Goal: Task Accomplishment & Management: Manage account settings

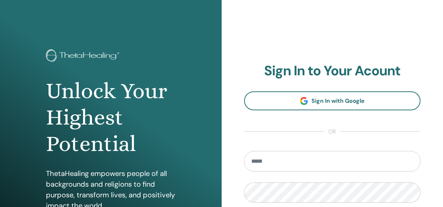
click at [296, 164] on input "email" at bounding box center [332, 161] width 177 height 21
type input "**********"
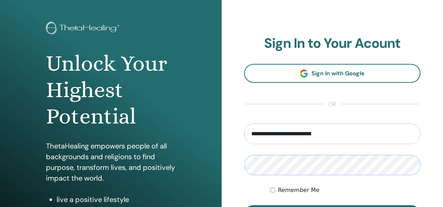
scroll to position [71, 0]
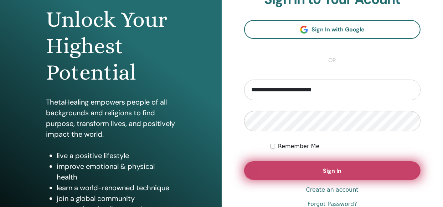
click at [331, 171] on span "Sign In" at bounding box center [332, 170] width 19 height 7
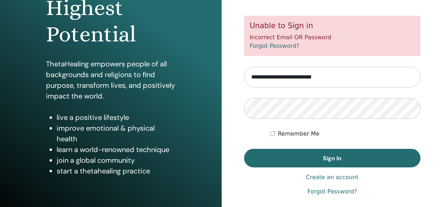
scroll to position [136, 0]
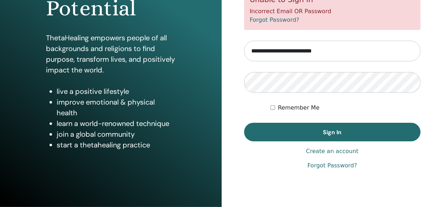
click at [346, 168] on link "Forgot Password?" at bounding box center [333, 165] width 50 height 9
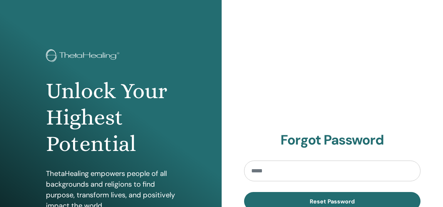
click at [341, 168] on input "email" at bounding box center [332, 170] width 177 height 21
type input "**********"
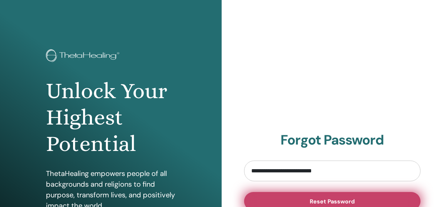
scroll to position [71, 0]
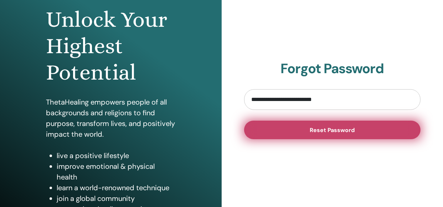
click at [341, 130] on span "Reset Password" at bounding box center [332, 129] width 45 height 7
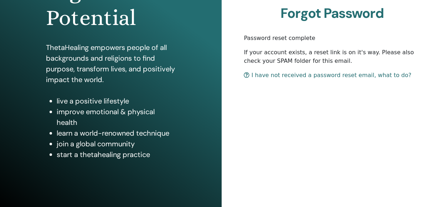
scroll to position [136, 0]
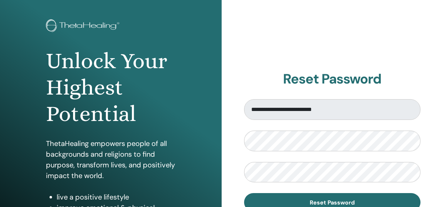
scroll to position [71, 0]
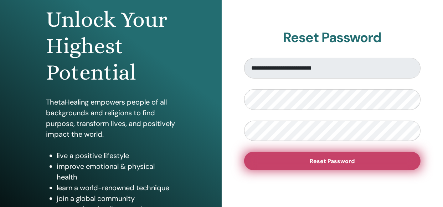
click at [366, 158] on button "Reset Password" at bounding box center [332, 161] width 177 height 19
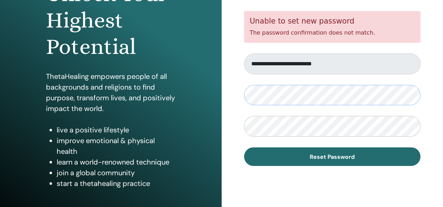
scroll to position [107, 0]
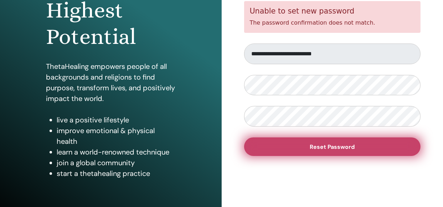
click at [309, 149] on button "Reset Password" at bounding box center [332, 146] width 177 height 19
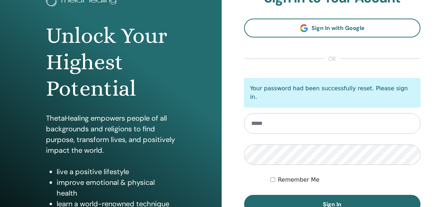
scroll to position [71, 0]
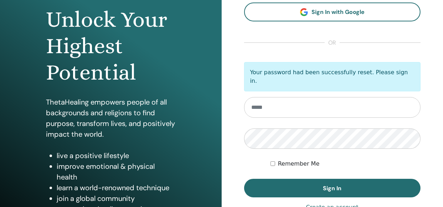
type input "**********"
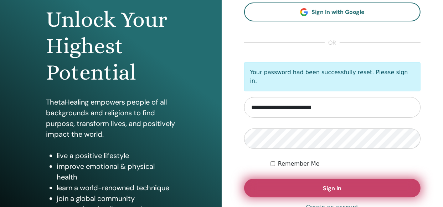
click at [342, 185] on button "Sign In" at bounding box center [332, 188] width 177 height 19
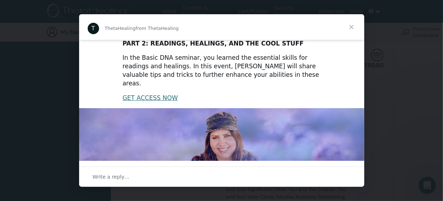
scroll to position [150, 0]
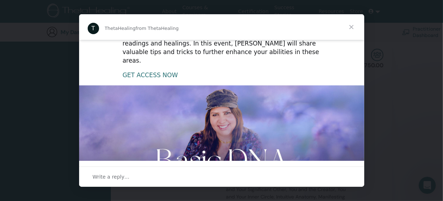
click at [161, 72] on link "GET ACCESS NOW" at bounding box center [150, 75] width 55 height 7
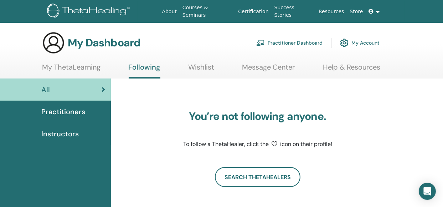
click at [62, 114] on span "Practitioners" at bounding box center [63, 111] width 44 height 11
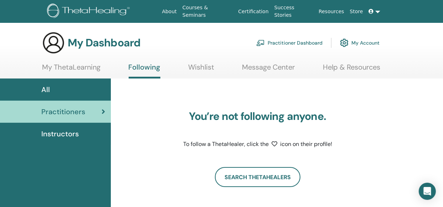
click at [73, 67] on link "My ThetaLearning" at bounding box center [71, 70] width 58 height 14
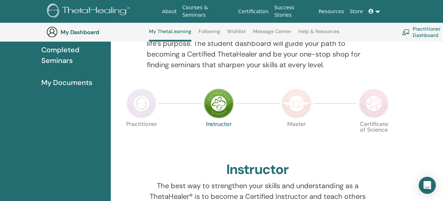
scroll to position [161, 0]
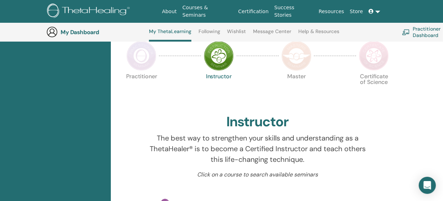
click at [137, 61] on img at bounding box center [142, 56] width 30 height 30
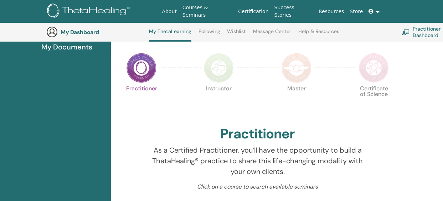
scroll to position [161, 0]
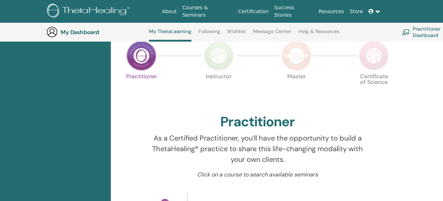
click at [228, 61] on img at bounding box center [219, 56] width 30 height 30
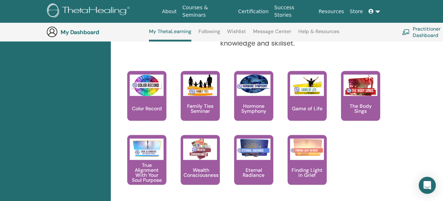
scroll to position [767, 0]
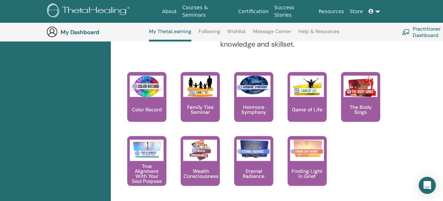
click at [378, 12] on link at bounding box center [374, 11] width 17 height 13
